Goal: Find specific page/section: Find specific page/section

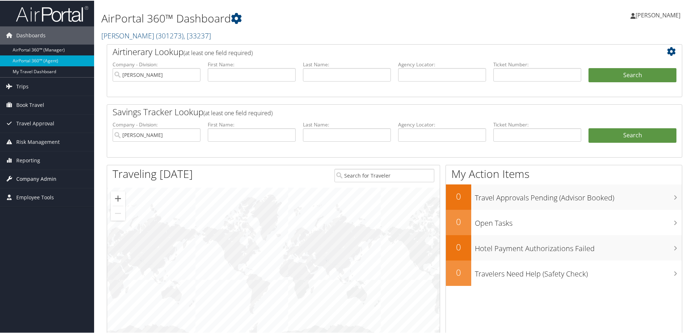
click at [57, 180] on link "Company Admin" at bounding box center [47, 178] width 94 height 18
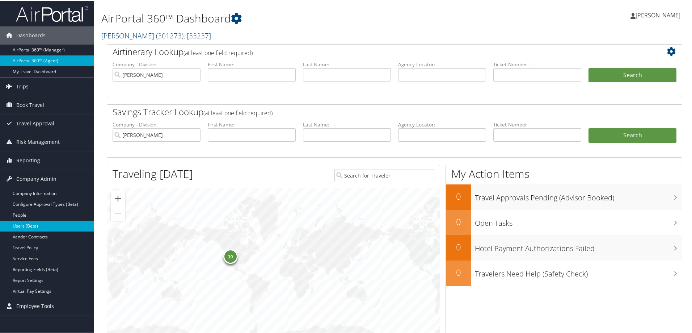
click at [67, 222] on link "Users (Beta)" at bounding box center [47, 225] width 94 height 11
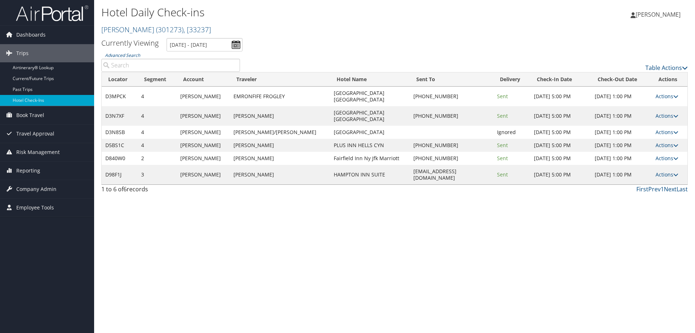
click at [295, 250] on div "Hotel Daily Check-ins [PERSON_NAME] ( 301273 ) , [ 33237 ] [PERSON_NAME] , [332…" at bounding box center [394, 166] width 601 height 333
click at [53, 167] on link "Reporting" at bounding box center [47, 171] width 94 height 18
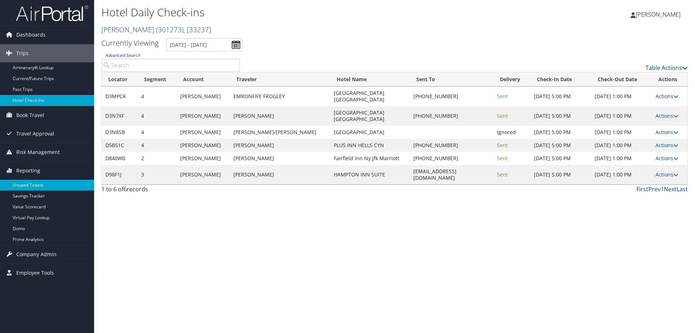
click at [46, 185] on link "Unused Tickets" at bounding box center [47, 185] width 94 height 11
